Goal: Find specific page/section: Find specific page/section

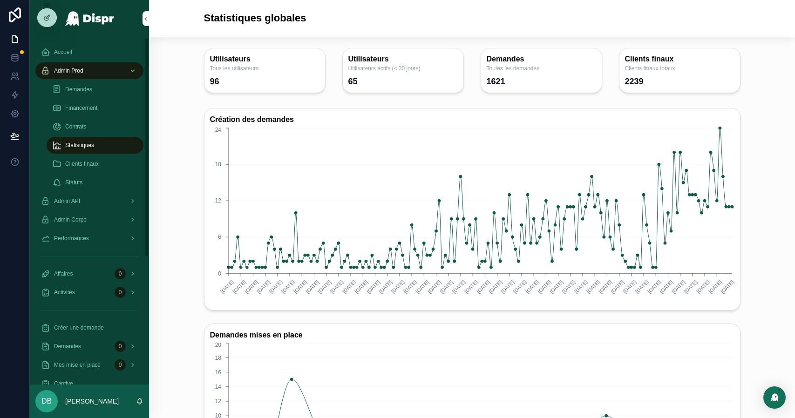
click at [101, 93] on div "Demandes" at bounding box center [95, 89] width 86 height 15
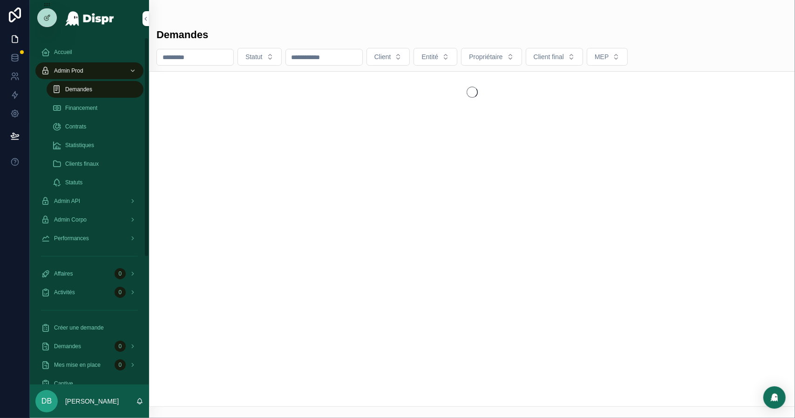
click at [100, 101] on div "Financement" at bounding box center [95, 108] width 86 height 15
